Goal: Information Seeking & Learning: Learn about a topic

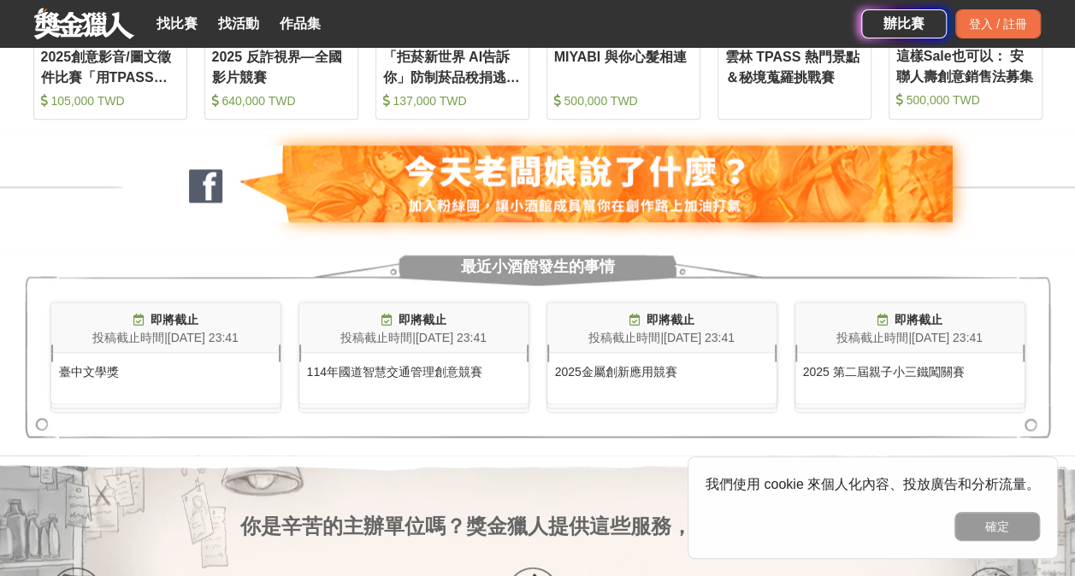
scroll to position [1026, 0]
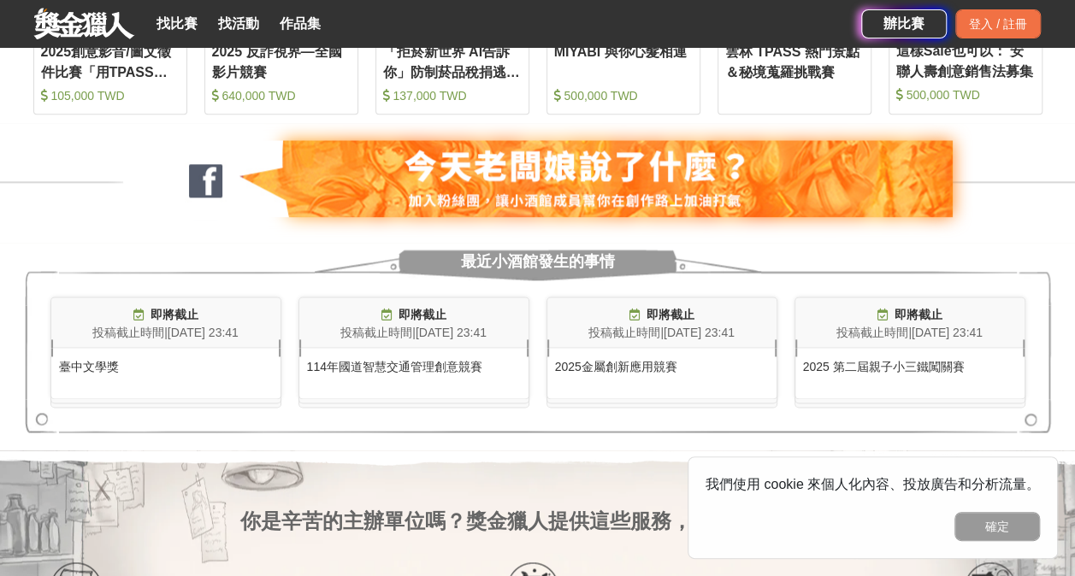
click at [112, 362] on div "臺中文學獎" at bounding box center [165, 362] width 229 height 28
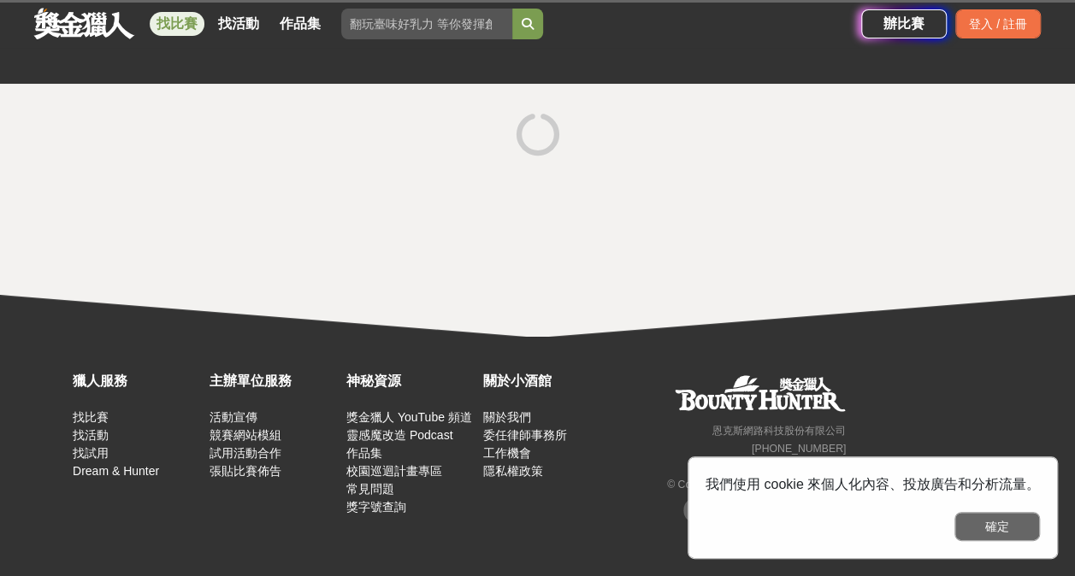
click at [689, 519] on button "確定" at bounding box center [997, 526] width 86 height 29
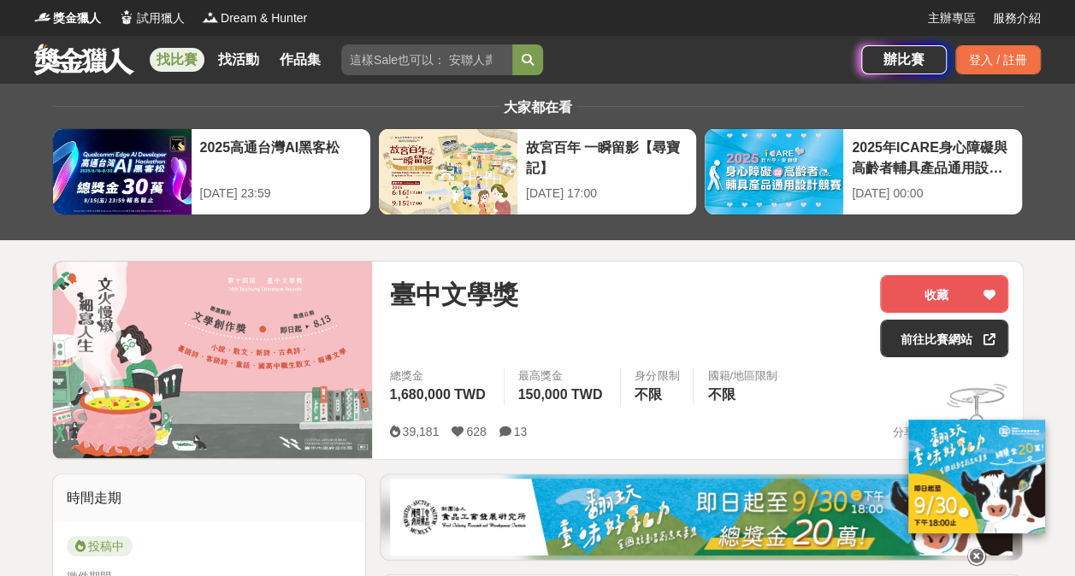
click at [158, 55] on link "找比賽" at bounding box center [177, 60] width 55 height 24
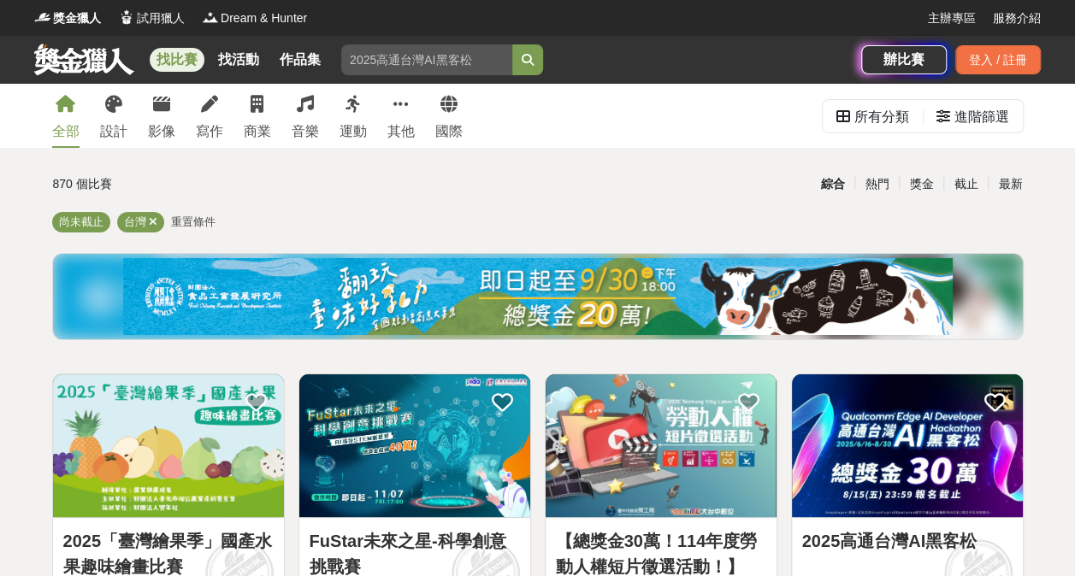
click at [421, 60] on input "search" at bounding box center [426, 59] width 171 height 31
type input "AQL"
type input "鍾"
click at [512, 44] on button "submit" at bounding box center [527, 59] width 31 height 31
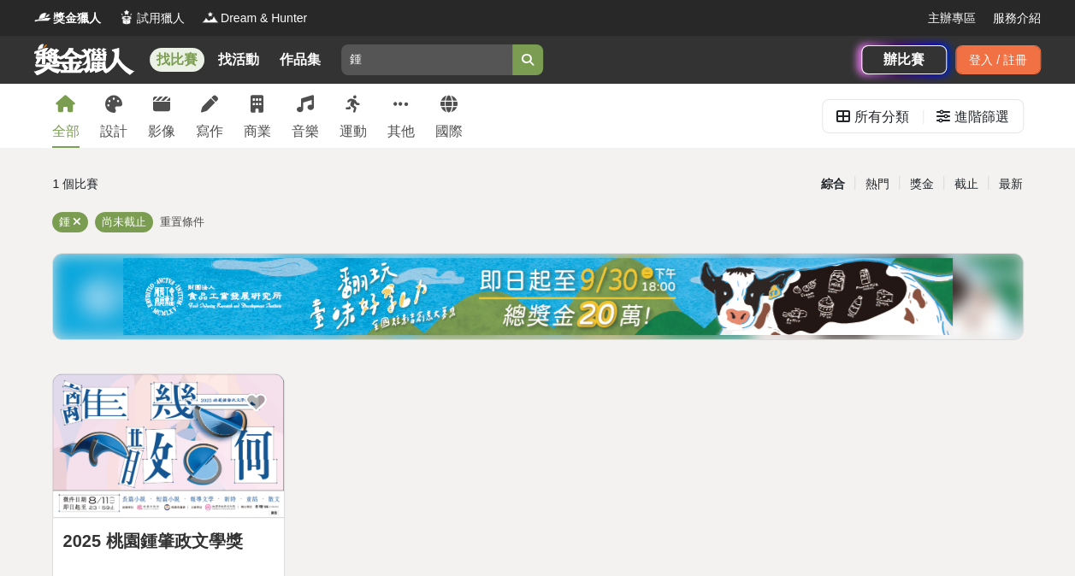
click at [223, 410] on img at bounding box center [168, 446] width 231 height 143
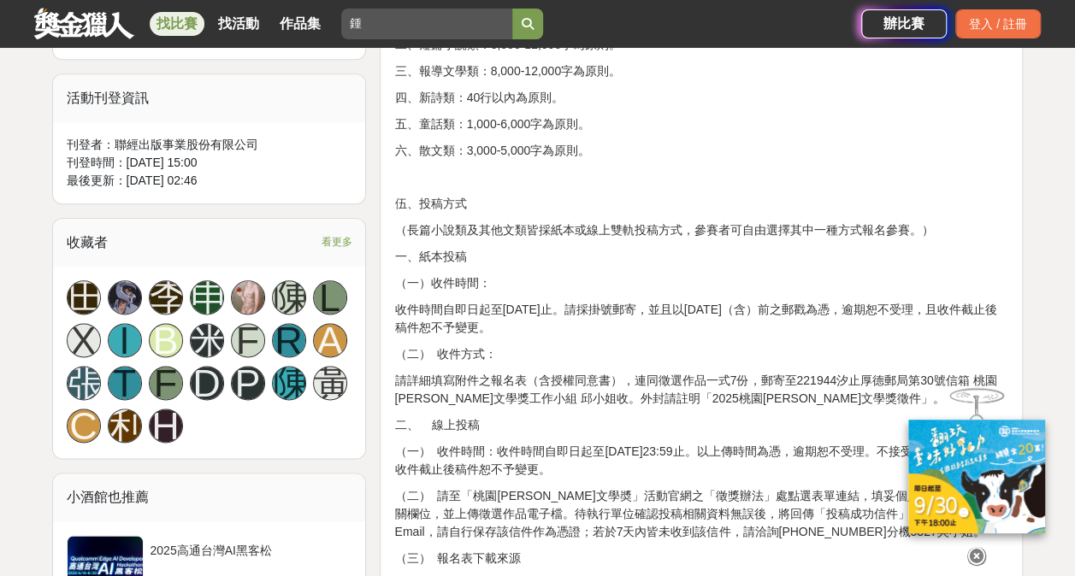
scroll to position [941, 0]
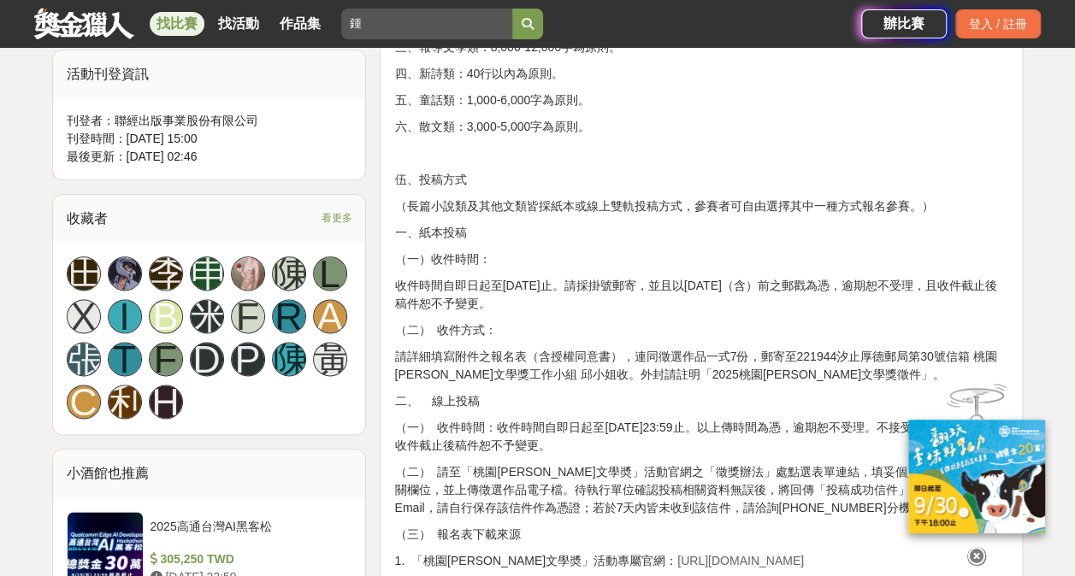
click at [689, 355] on p "請詳細填寫附件之報名表（含授權同意書），連同徵選作品一式7份，郵寄至221944汐止厚德郵局第30號信箱 桃園[PERSON_NAME]文學獎工作小組 邱小姐…" at bounding box center [701, 366] width 614 height 36
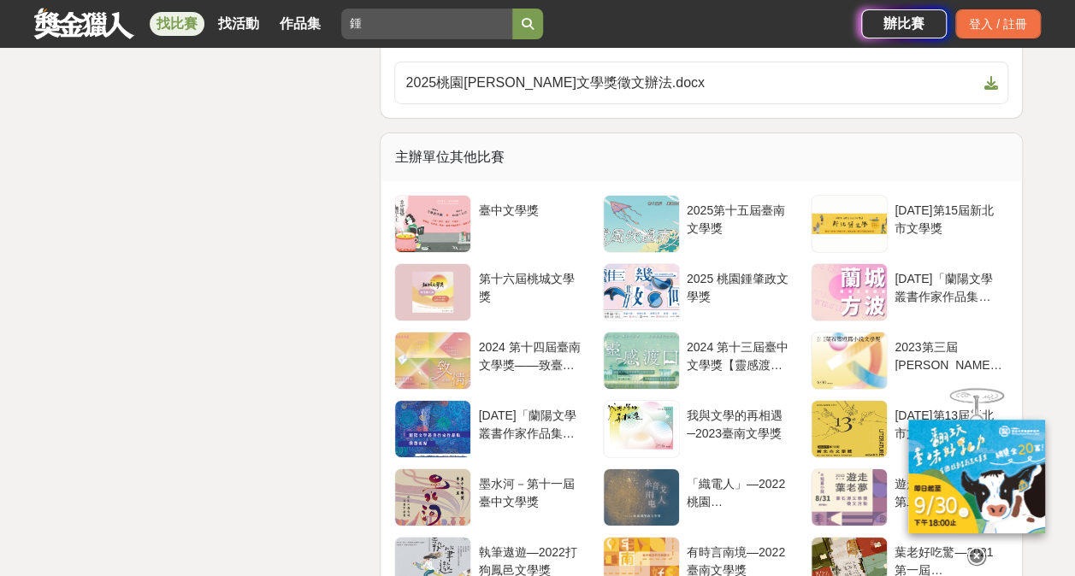
scroll to position [2993, 0]
click at [556, 270] on div "第十六屆桃城文學獎" at bounding box center [531, 285] width 107 height 32
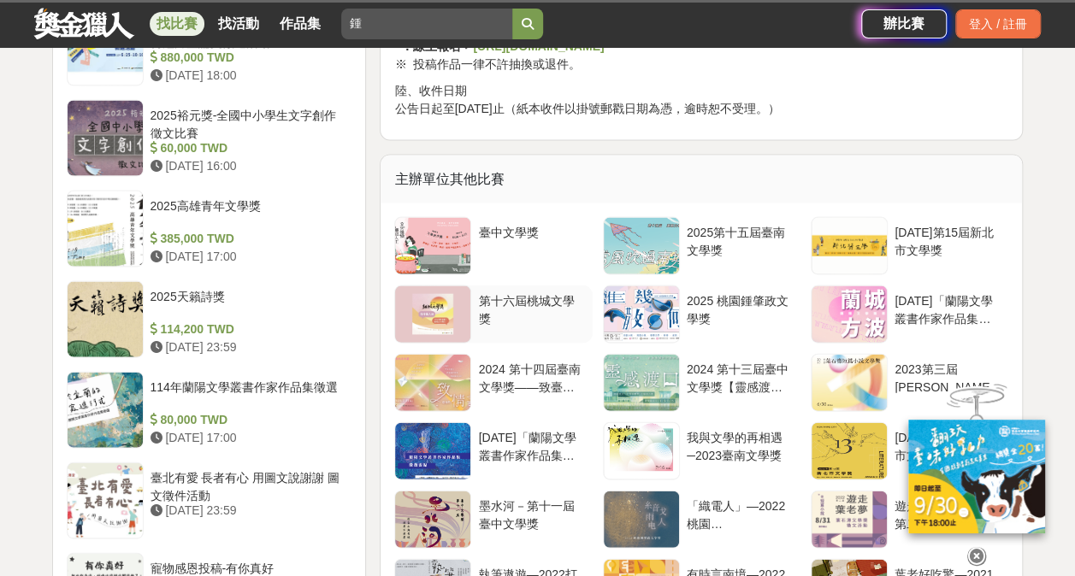
scroll to position [1710, 0]
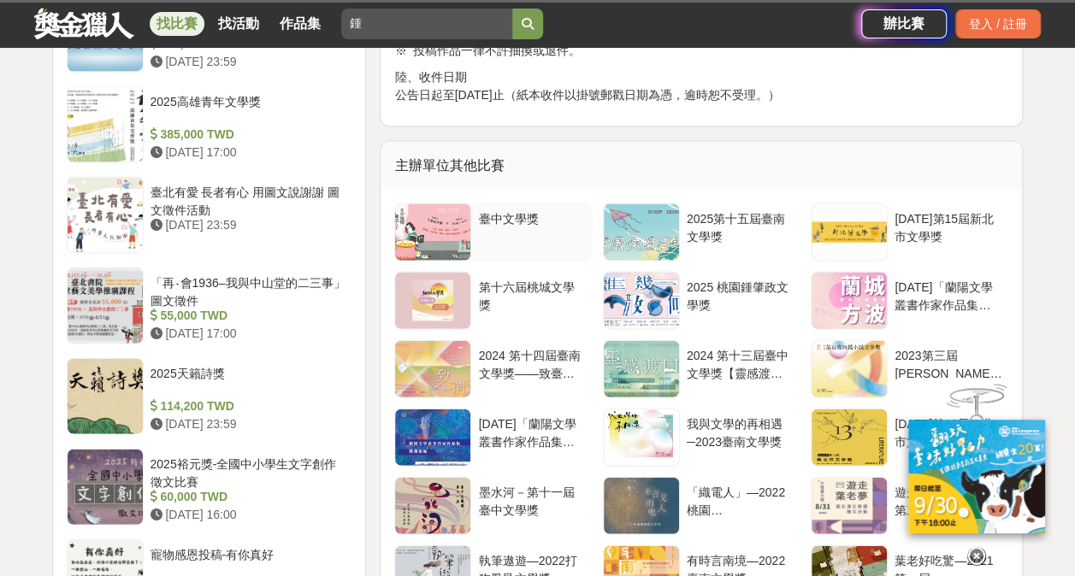
click at [503, 233] on div "臺中文學獎" at bounding box center [531, 226] width 107 height 32
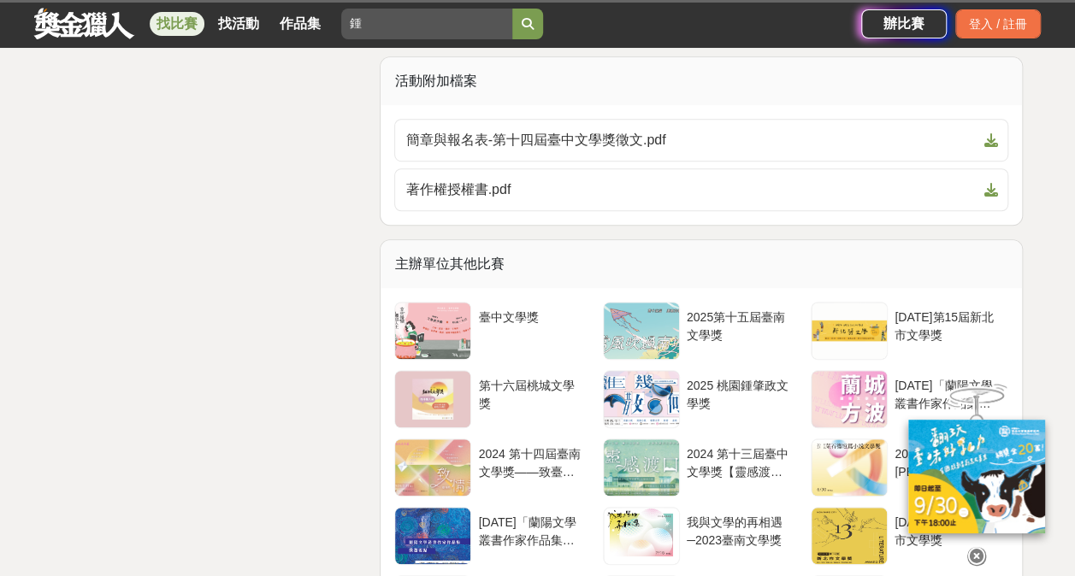
scroll to position [3763, 0]
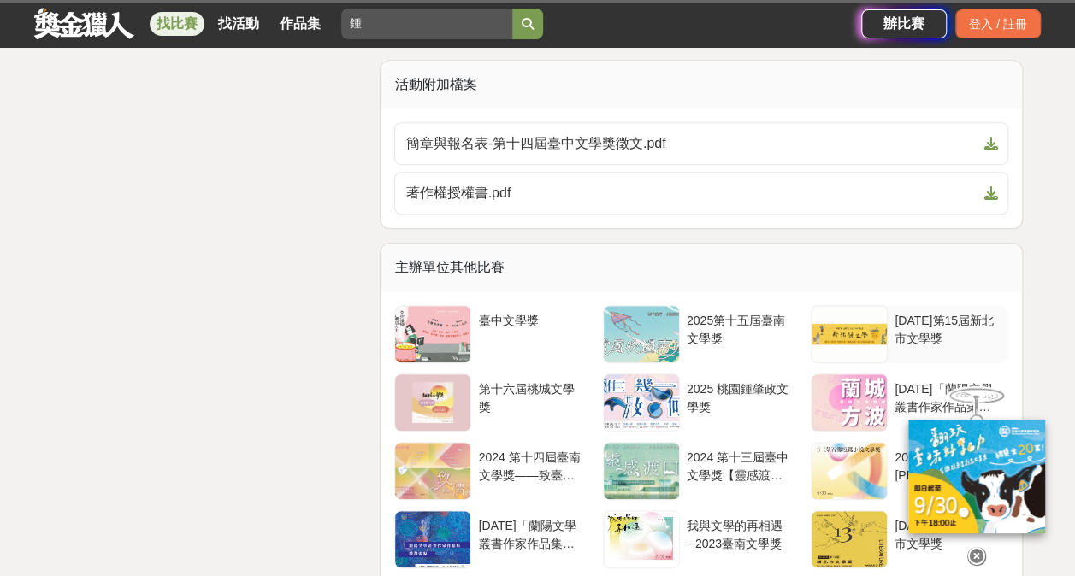
click at [689, 312] on div "[DATE]第15屆新北市文學獎" at bounding box center [947, 328] width 107 height 32
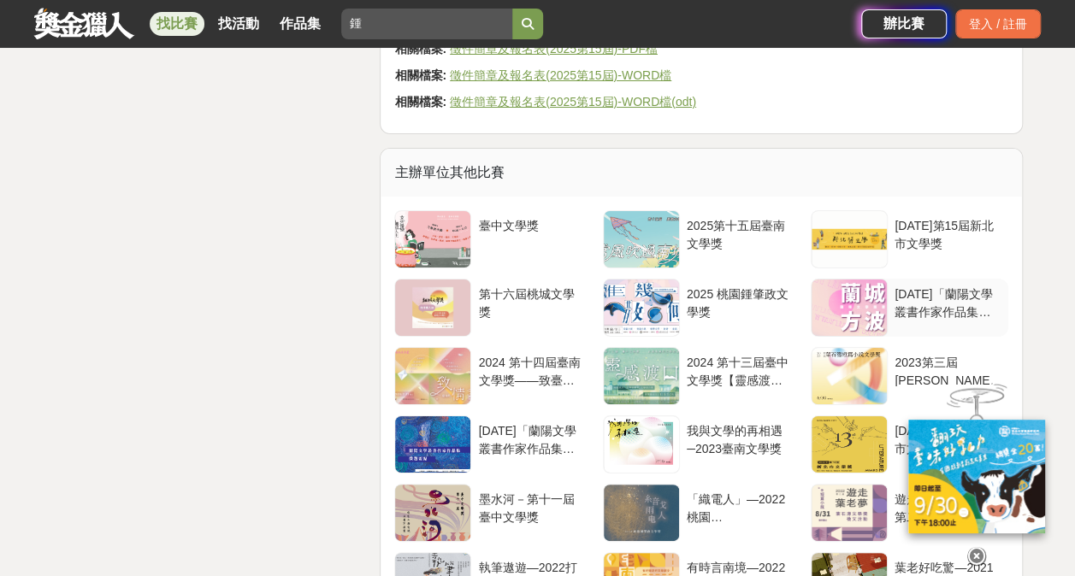
scroll to position [3164, 0]
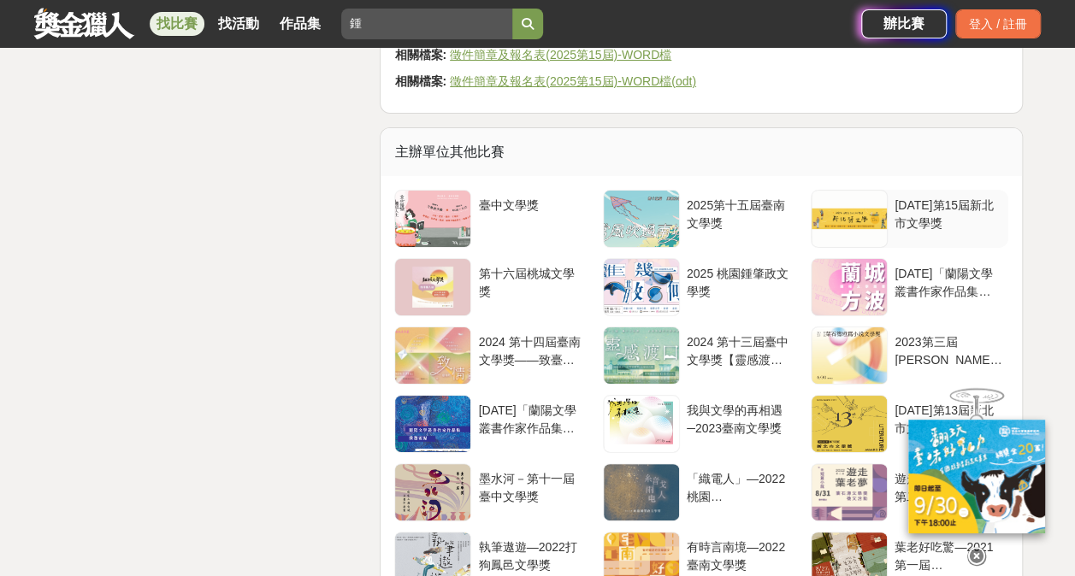
click at [689, 197] on div "[DATE]第15屆新北市文學獎" at bounding box center [947, 213] width 107 height 32
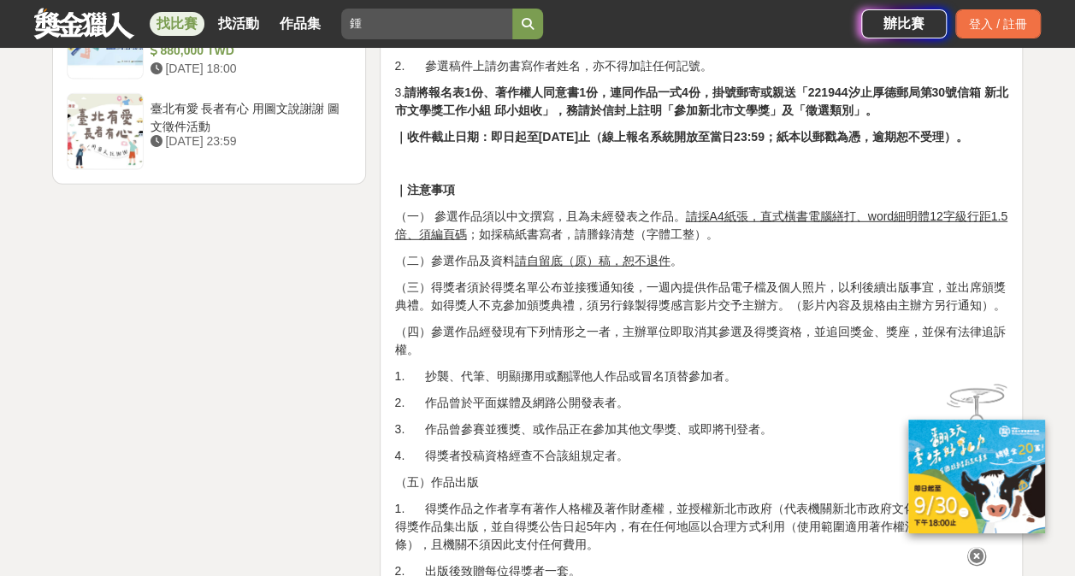
scroll to position [2309, 0]
